Goal: Submit feedback/report problem

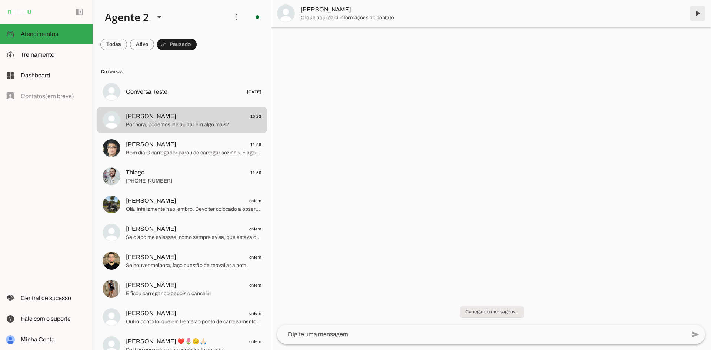
click at [700, 13] on span at bounding box center [698, 13] width 18 height 18
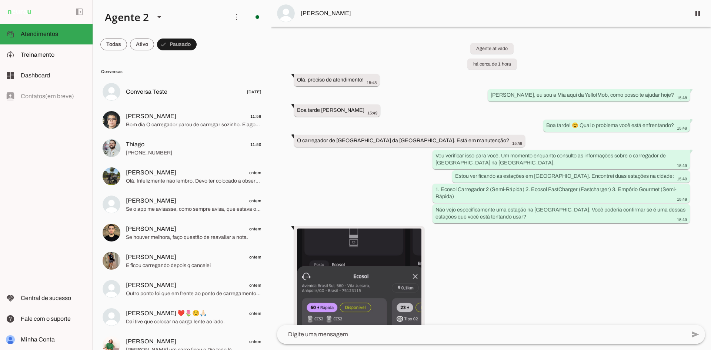
click at [552, 111] on div "Agente ativado há cerca de 1 hora Olá, preciso de atendimento! 15:48 [PERSON_NA…" at bounding box center [491, 176] width 440 height 298
